Goal: Navigation & Orientation: Find specific page/section

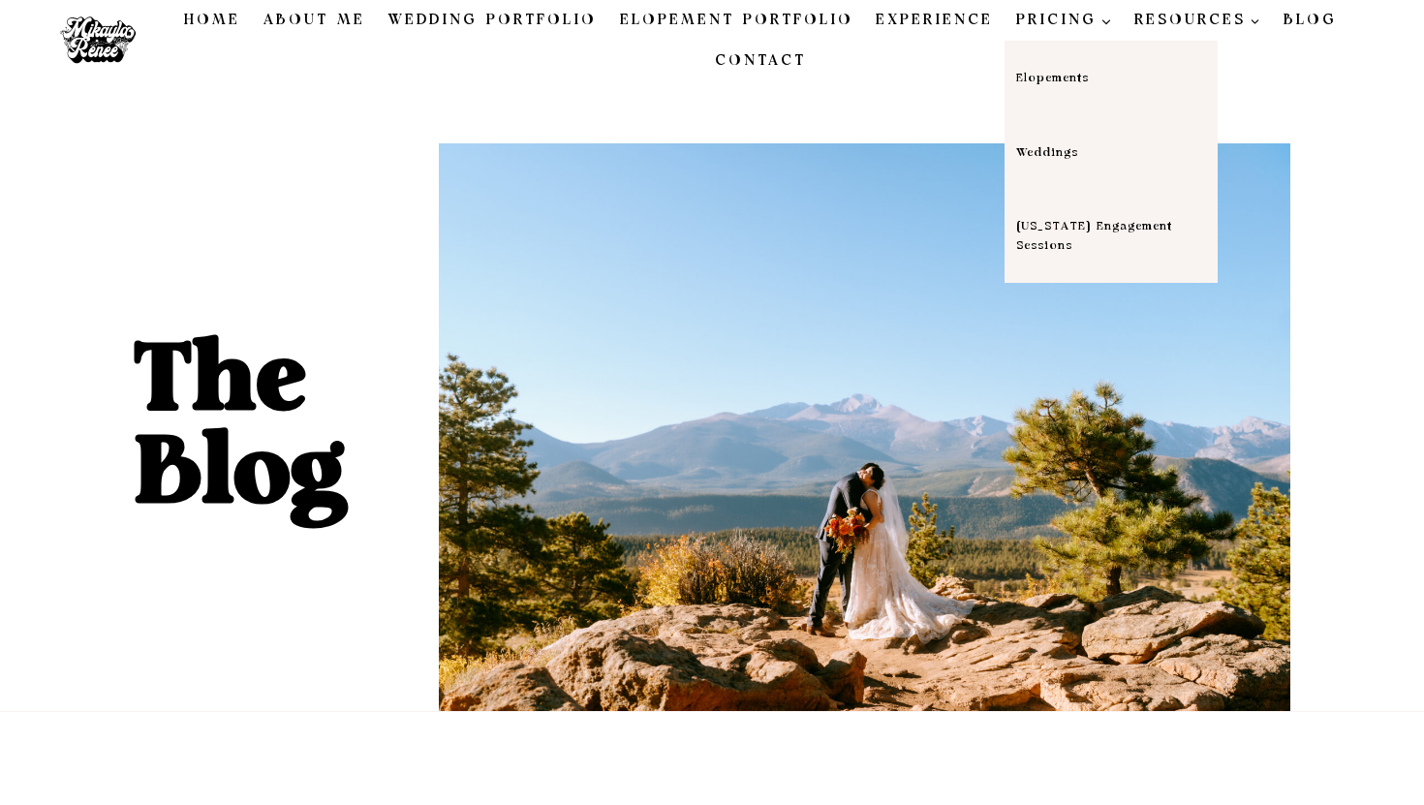
click at [1016, 152] on link "Weddings" at bounding box center [1111, 152] width 213 height 75
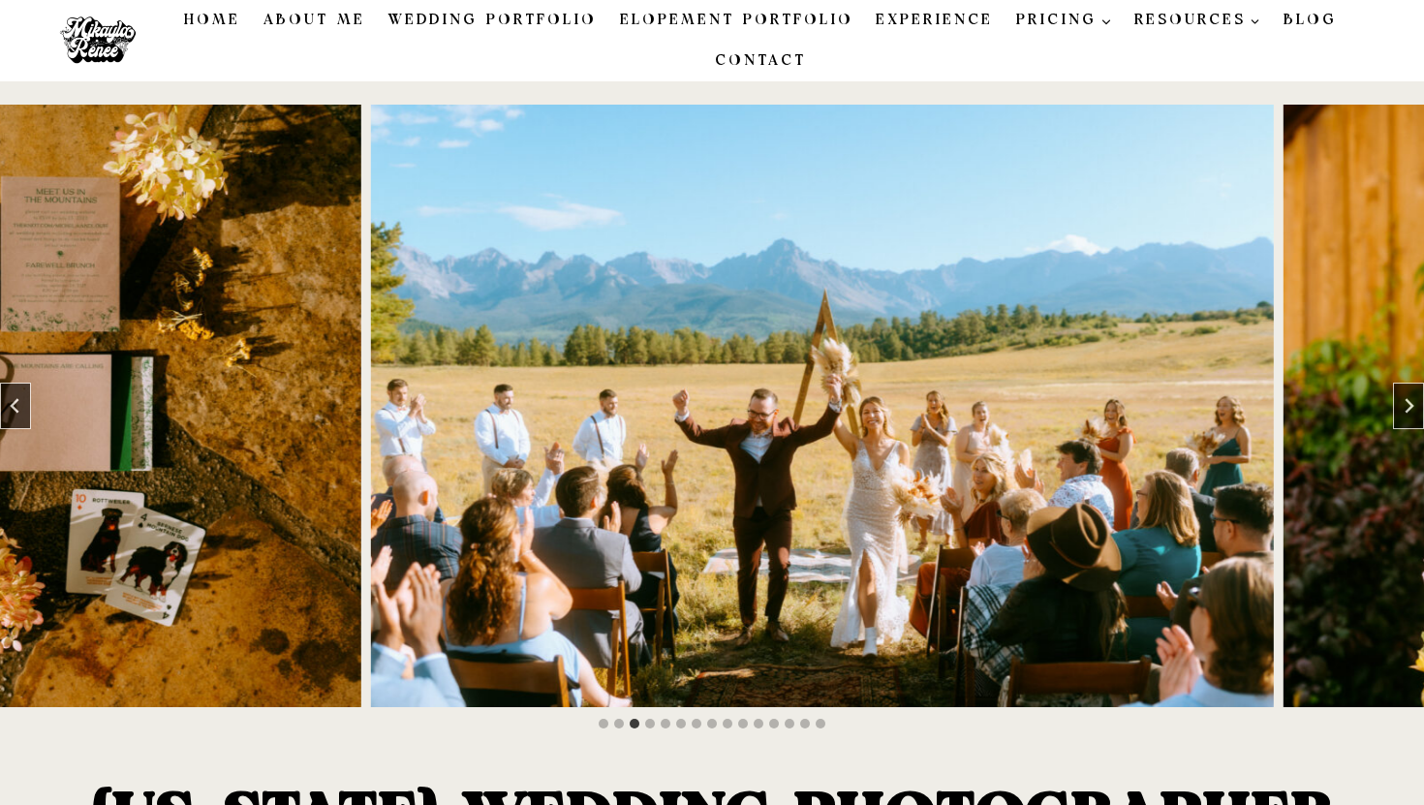
click at [1226, 114] on img "4 of 15" at bounding box center [822, 406] width 904 height 603
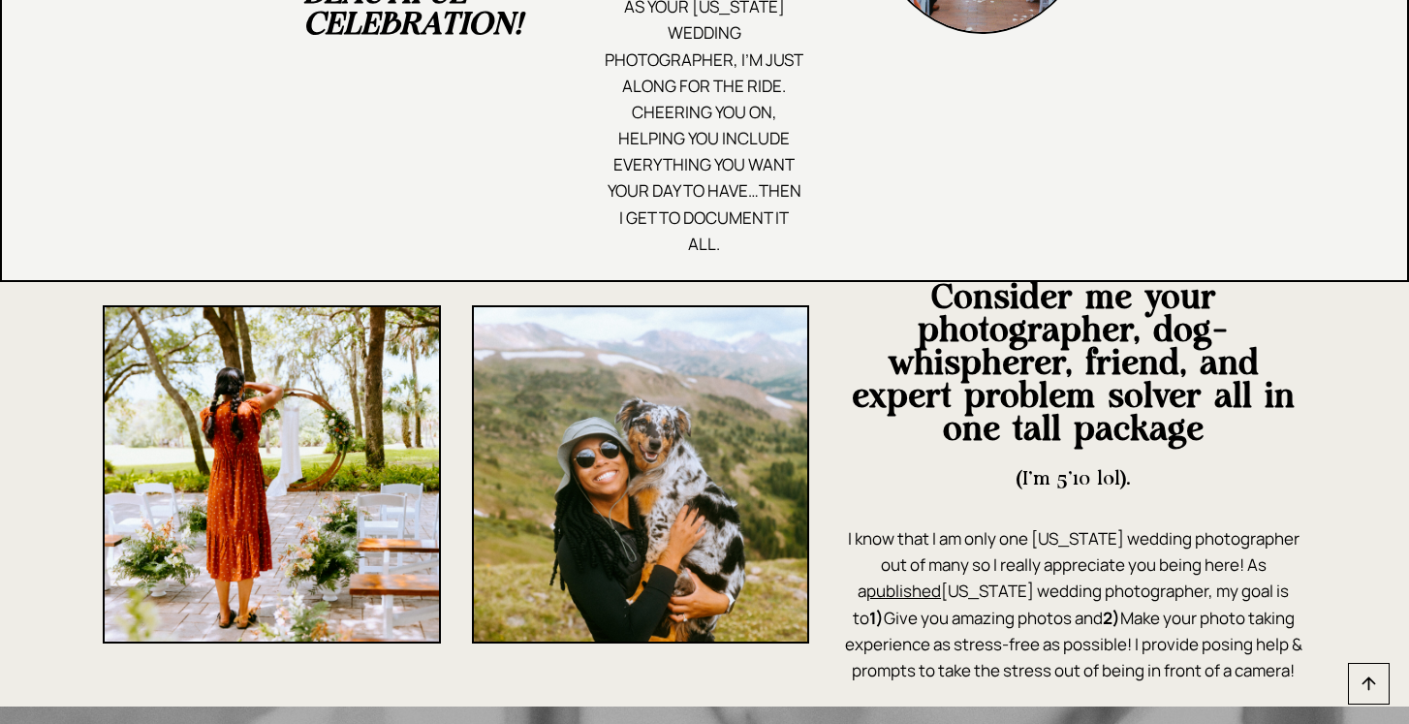
scroll to position [1511, 0]
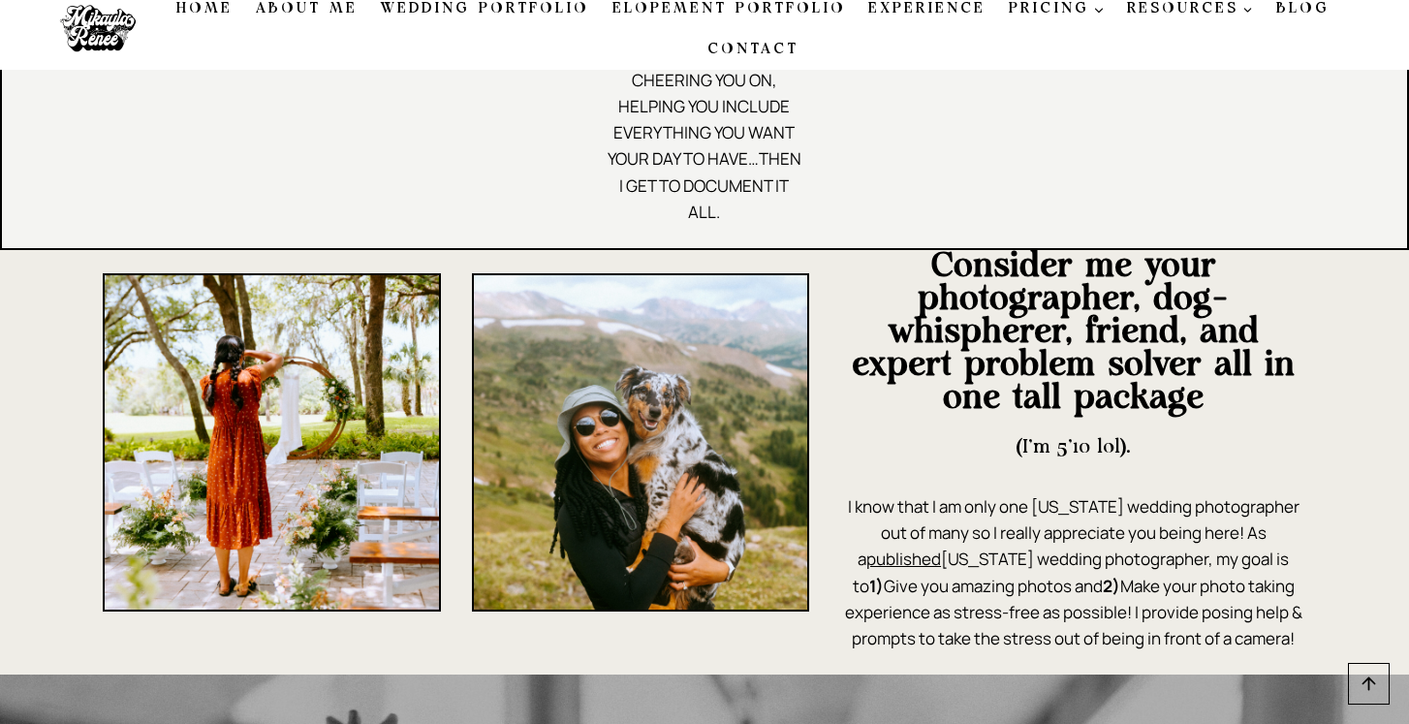
scroll to position [0, 0]
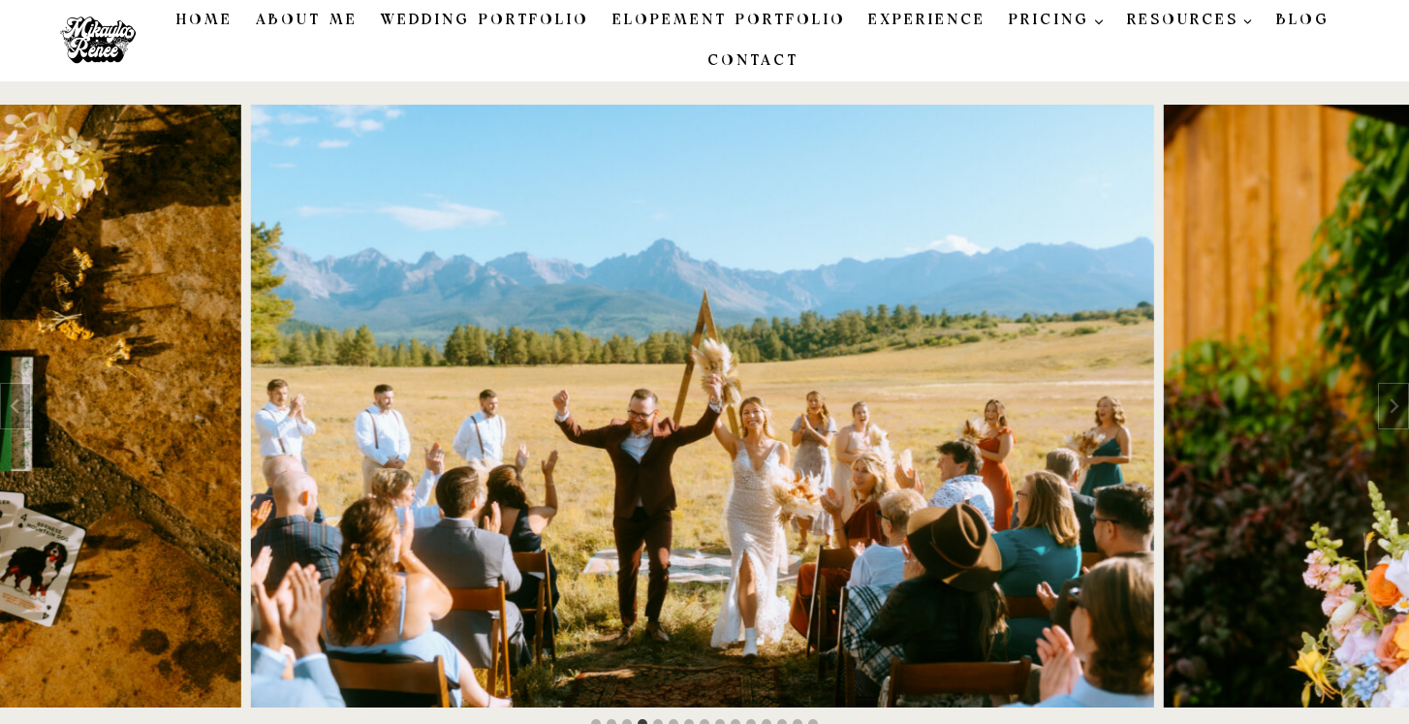
click at [1299, 18] on link "Blog" at bounding box center [1302, 20] width 77 height 41
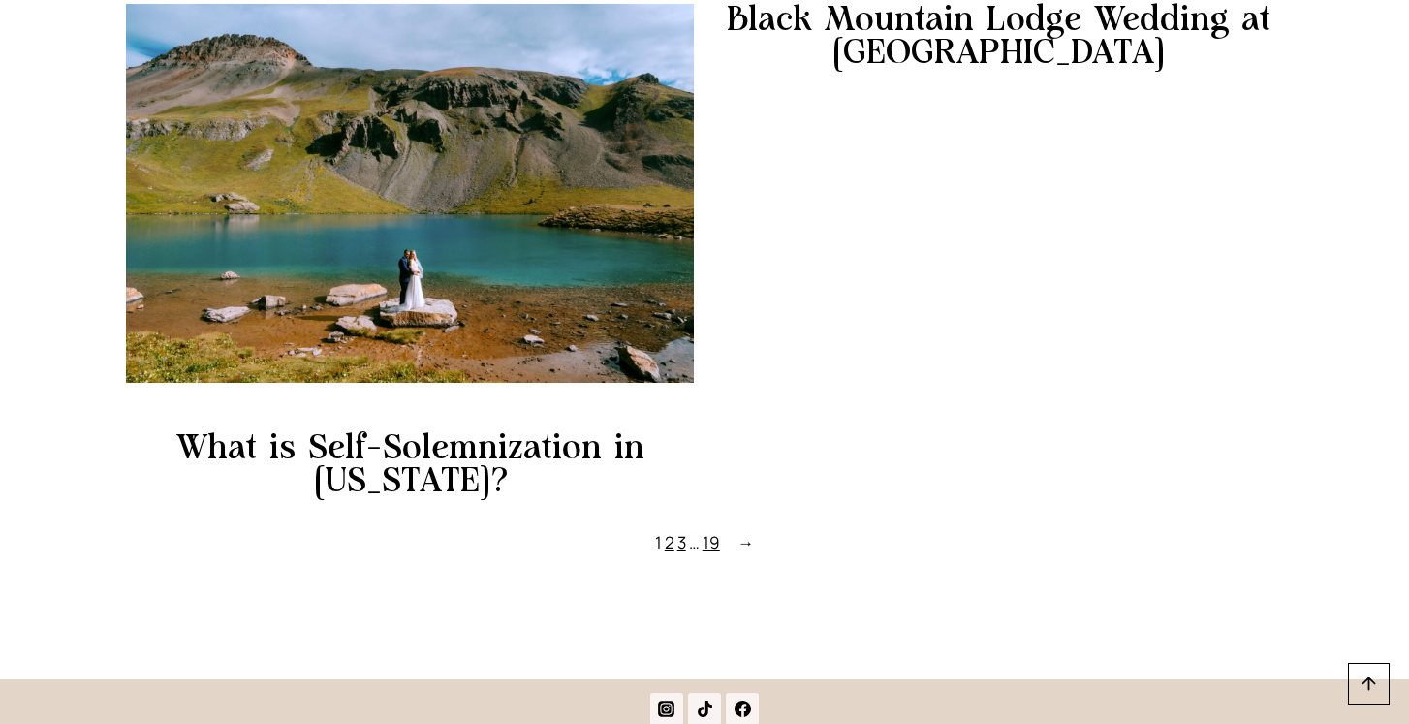
scroll to position [2054, 0]
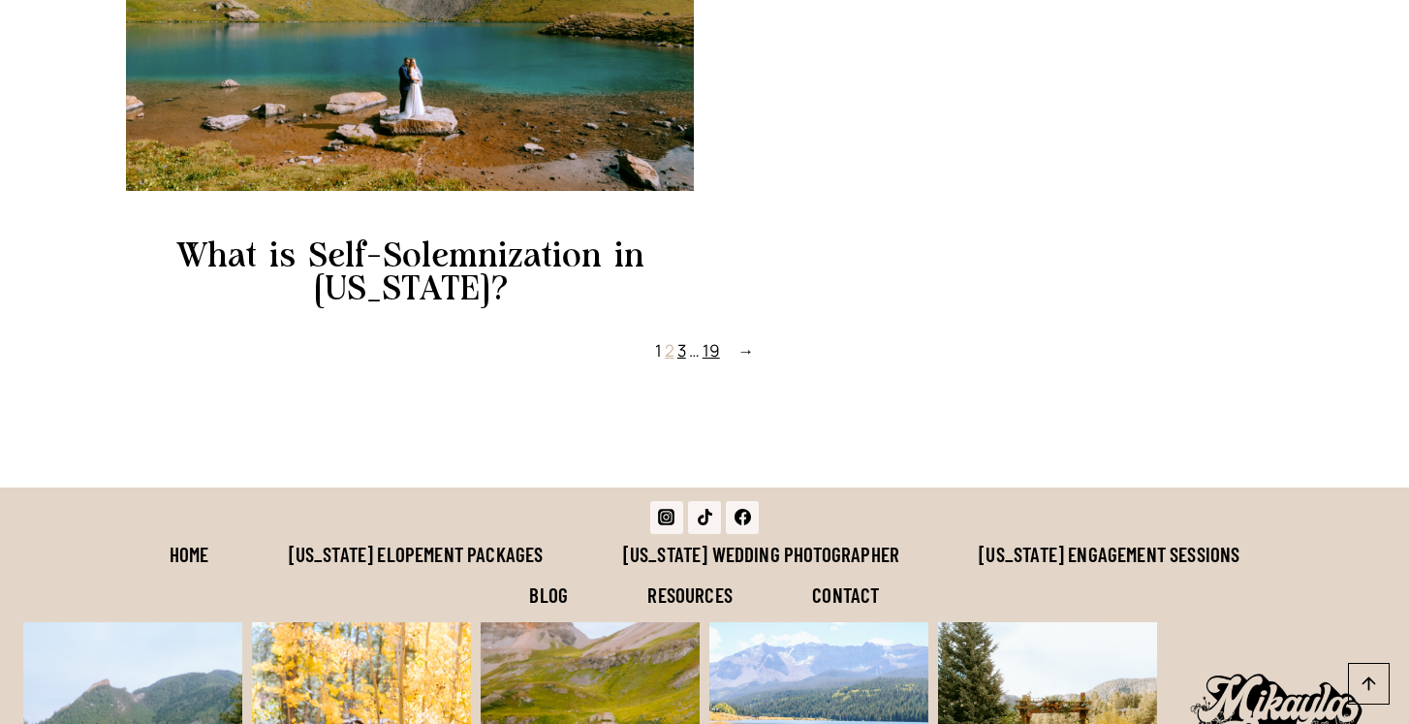
click at [669, 353] on link "2" at bounding box center [670, 350] width 10 height 22
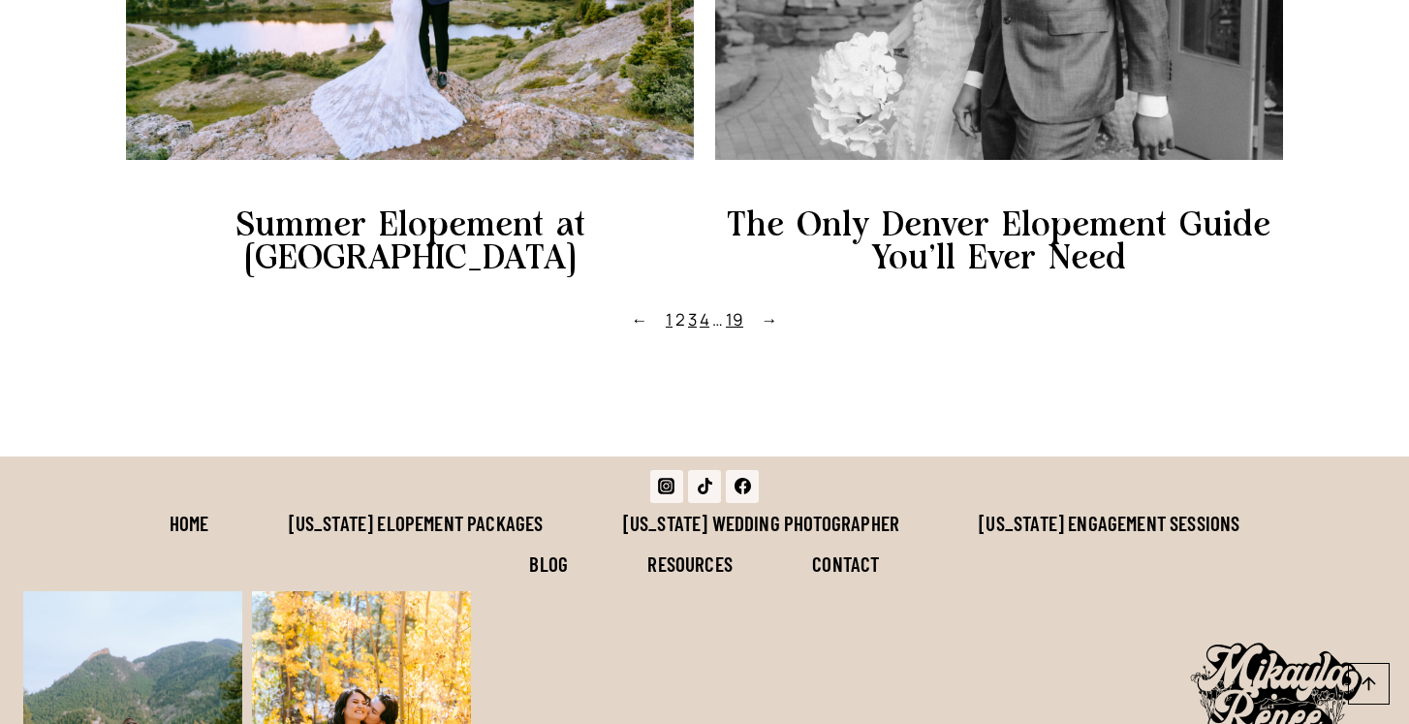
scroll to position [2132, 0]
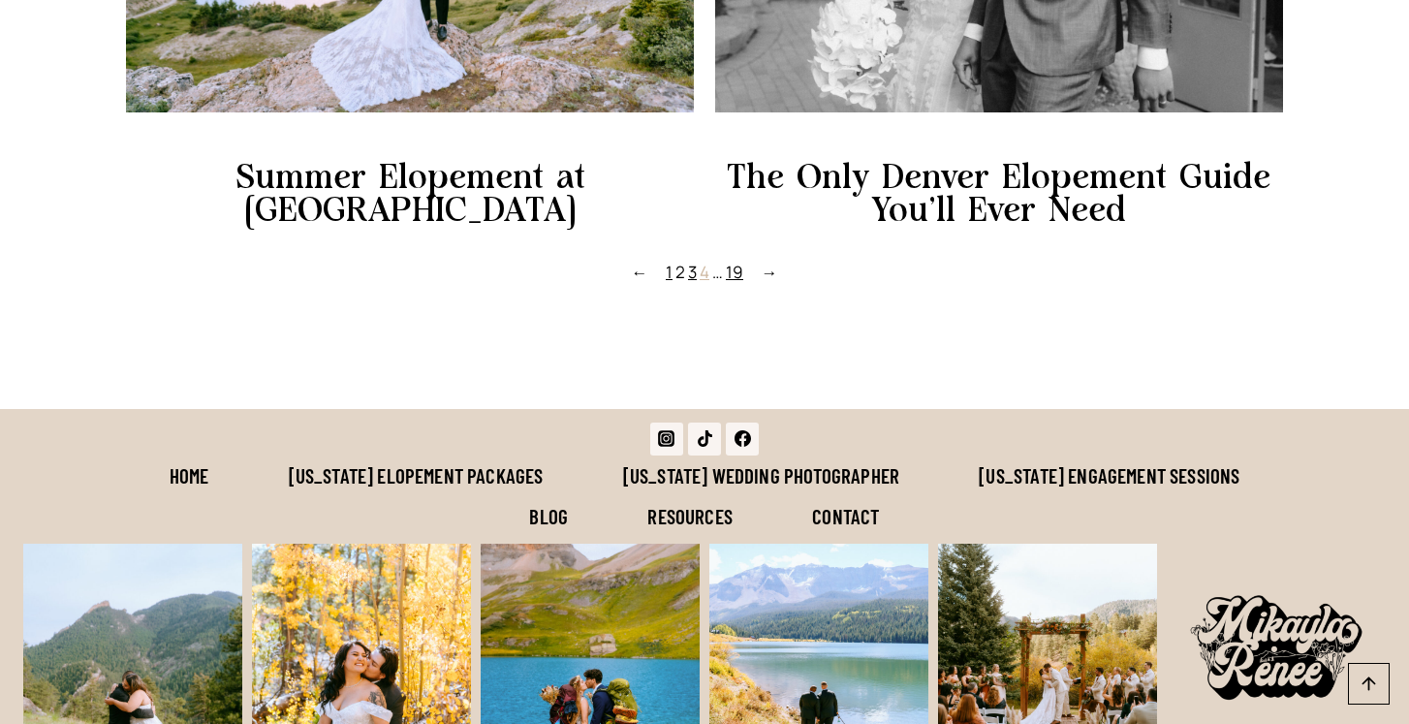
click at [707, 261] on link "4" at bounding box center [705, 272] width 10 height 22
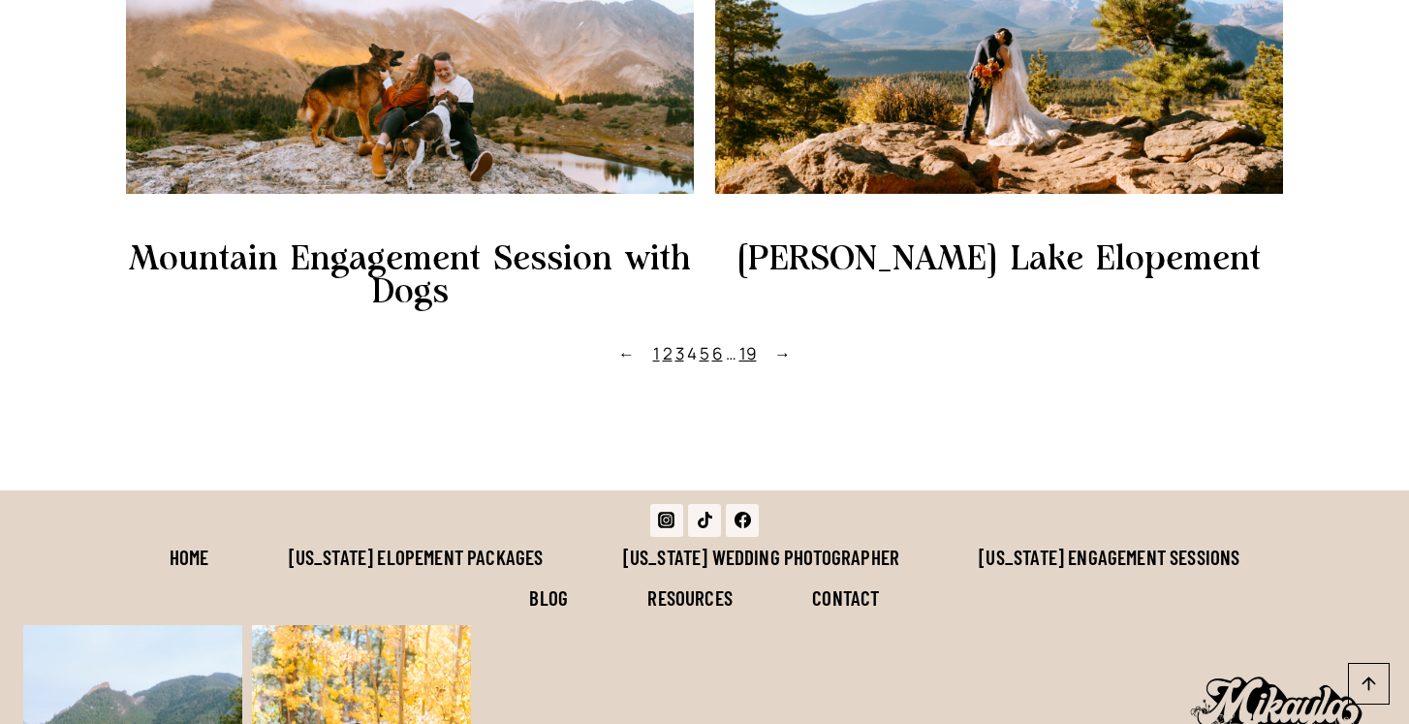
scroll to position [2117, 0]
